Goal: Transaction & Acquisition: Purchase product/service

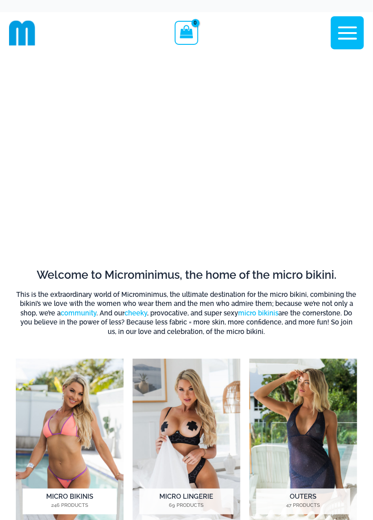
click at [59, 359] on img "Visit product category Micro Bikinis" at bounding box center [70, 442] width 108 height 167
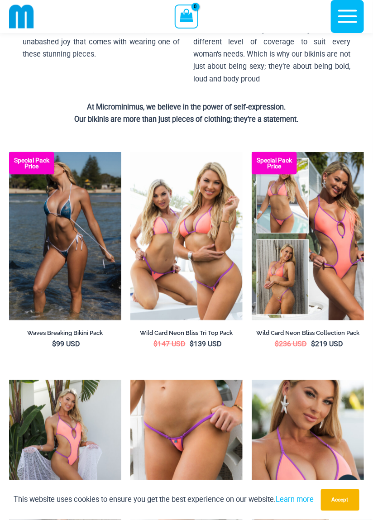
scroll to position [183, 0]
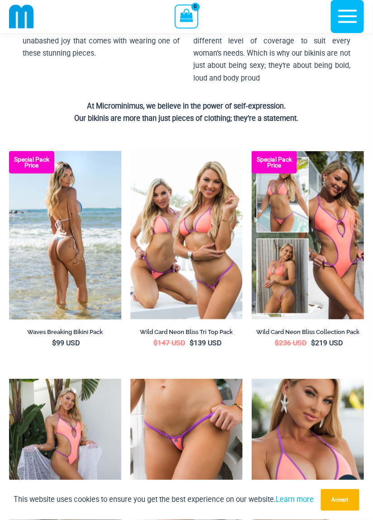
click at [44, 249] on img at bounding box center [65, 235] width 112 height 168
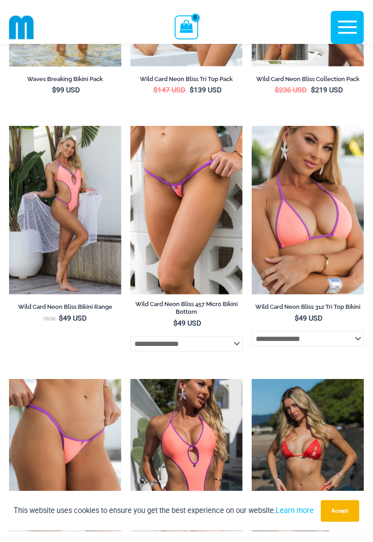
scroll to position [0, 0]
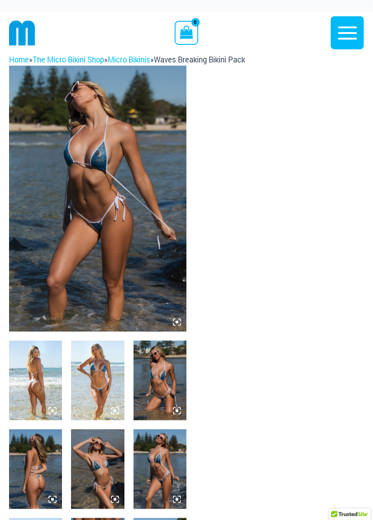
click at [160, 398] on img at bounding box center [160, 381] width 53 height 80
